Goal: Task Accomplishment & Management: Use online tool/utility

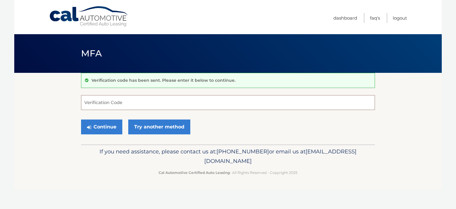
click at [125, 103] on input "Verification Code" at bounding box center [228, 102] width 294 height 15
type input "787995"
click at [81, 119] on button "Continue" at bounding box center [101, 126] width 41 height 15
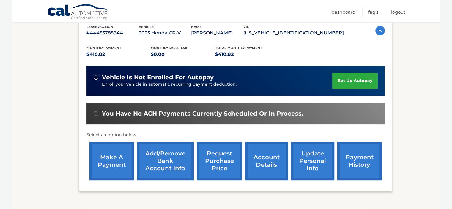
scroll to position [109, 0]
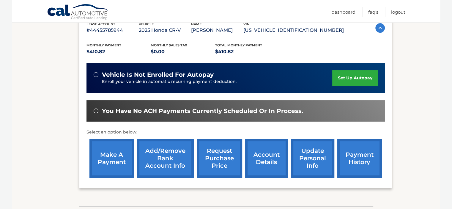
click at [107, 151] on link "make a payment" at bounding box center [111, 158] width 45 height 39
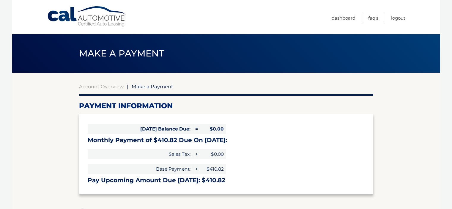
select select "MWVjNjQ0MjYtOWYxNC00ZWJmLTk4MDgtNzIwODBmYTI2ZmUw"
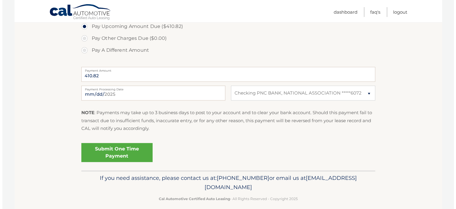
scroll to position [210, 0]
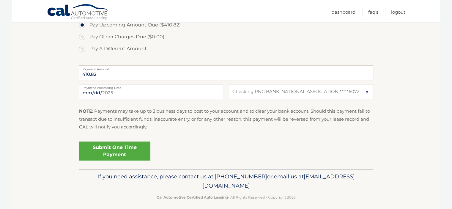
click at [123, 155] on link "Submit One Time Payment" at bounding box center [114, 150] width 71 height 19
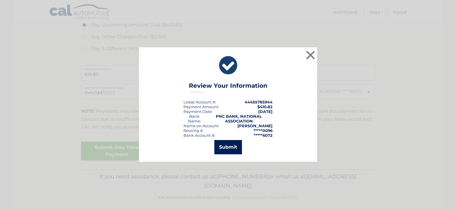
click at [227, 145] on button "Submit" at bounding box center [228, 147] width 28 height 14
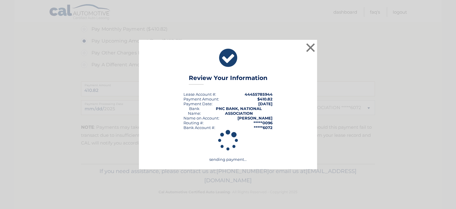
scroll to position [194, 0]
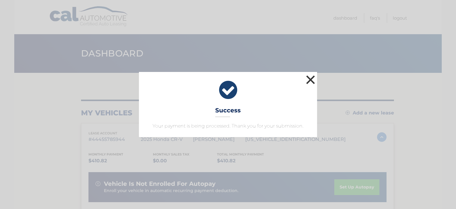
click at [309, 79] on button "×" at bounding box center [311, 80] width 12 height 12
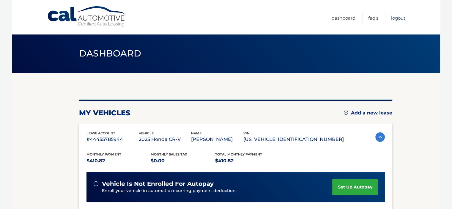
click at [395, 20] on link "Logout" at bounding box center [398, 18] width 14 height 10
